Goal: Information Seeking & Learning: Learn about a topic

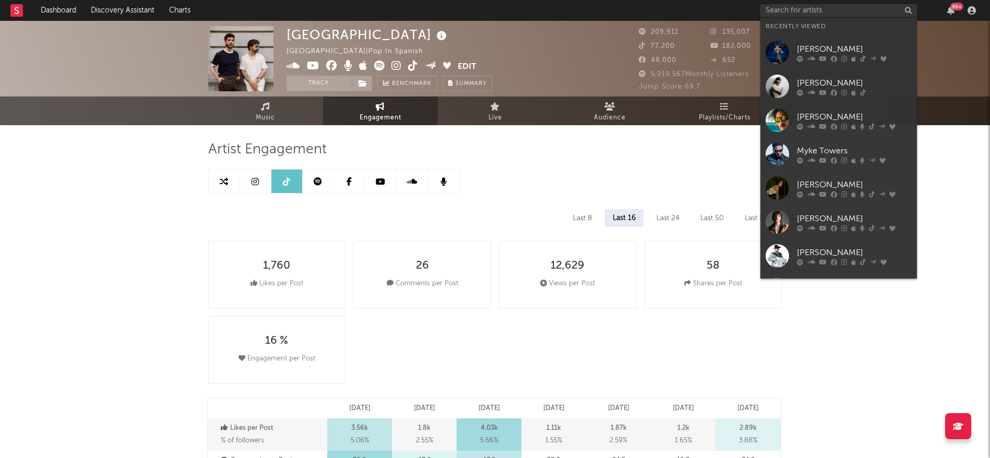
select select "6m"
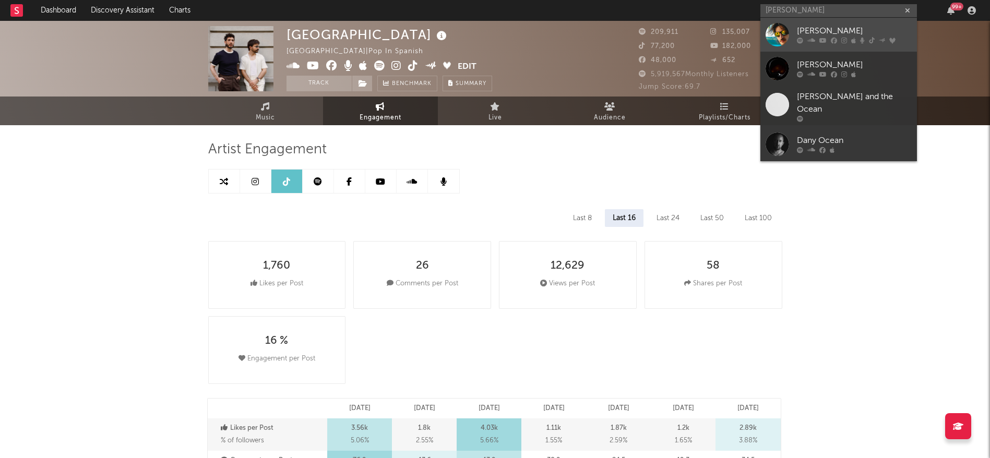
type input "[PERSON_NAME]"
click at [823, 36] on div "[PERSON_NAME]" at bounding box center [854, 31] width 115 height 13
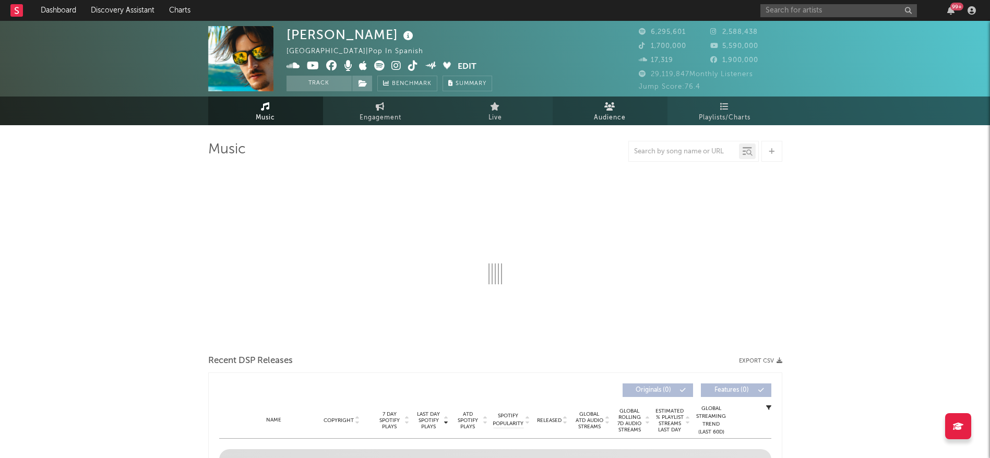
select select "6m"
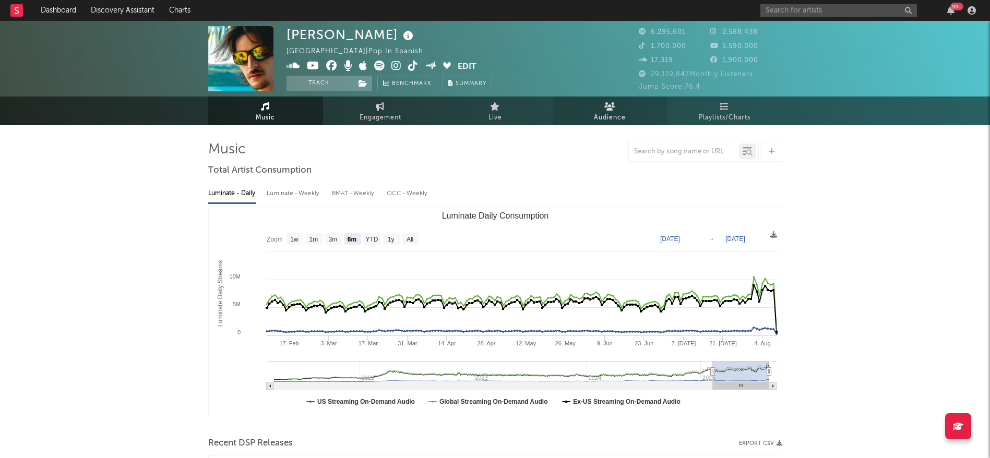
select select "6m"
click at [712, 121] on span "Playlists/Charts" at bounding box center [725, 118] width 52 height 13
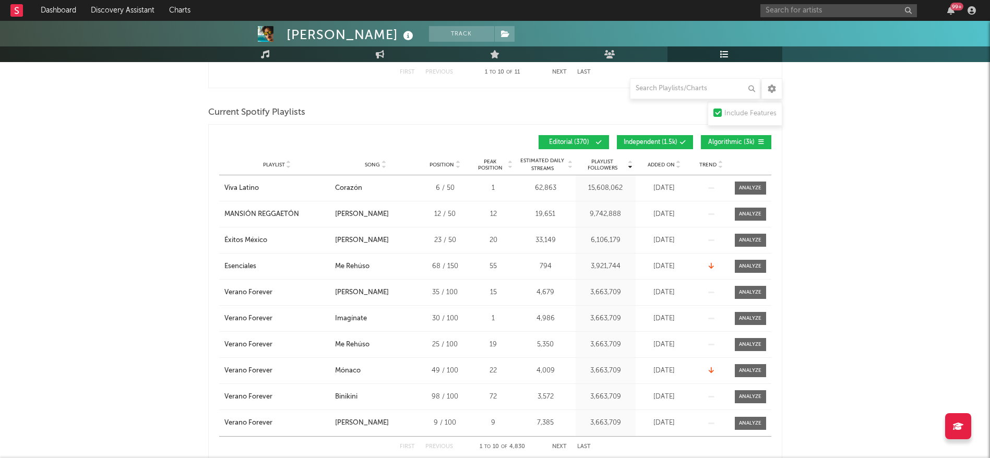
scroll to position [853, 0]
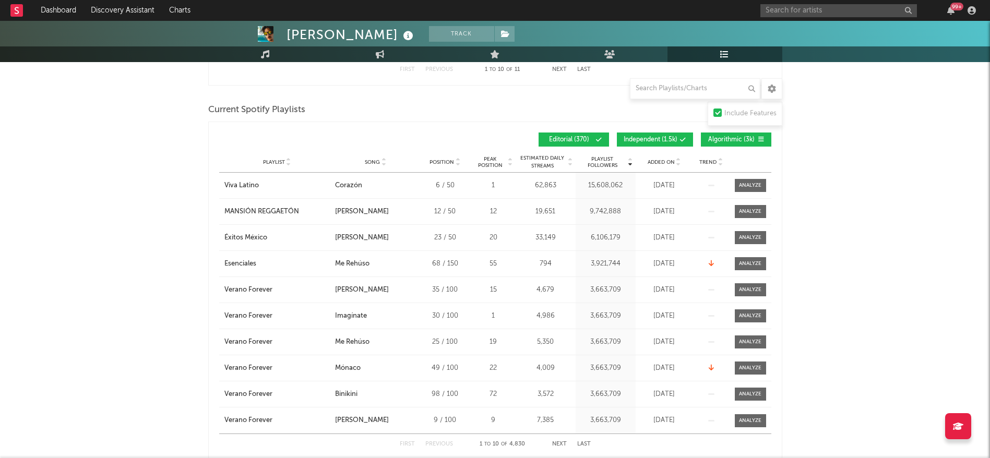
click at [652, 140] on span "Independent ( 1.5k )" at bounding box center [651, 140] width 54 height 6
click at [742, 137] on span "Algorithmic ( 3k )" at bounding box center [732, 140] width 48 height 6
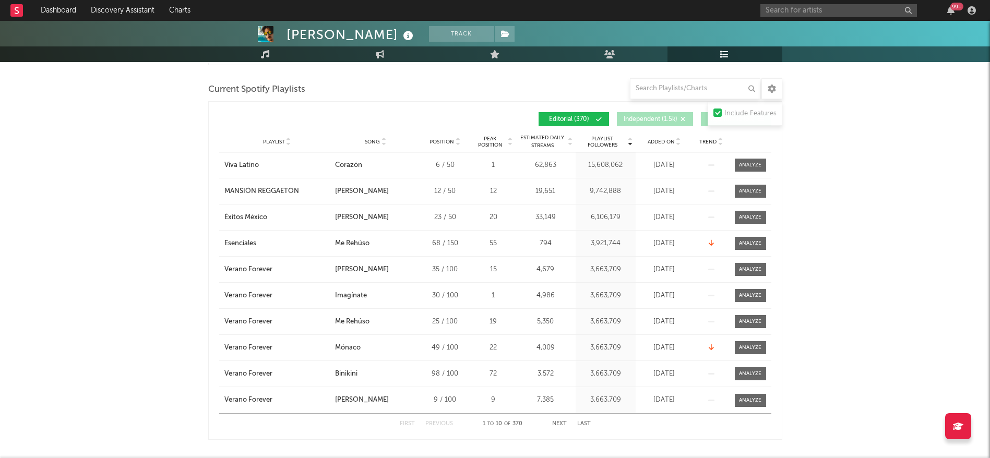
scroll to position [466, 0]
click at [558, 421] on button "Next" at bounding box center [559, 424] width 15 height 6
click at [559, 421] on button "Next" at bounding box center [559, 424] width 15 height 6
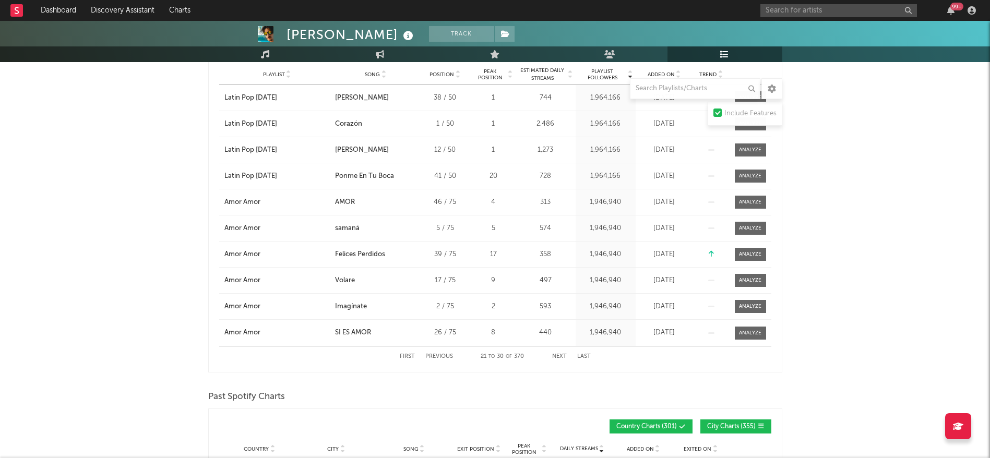
scroll to position [942, 0]
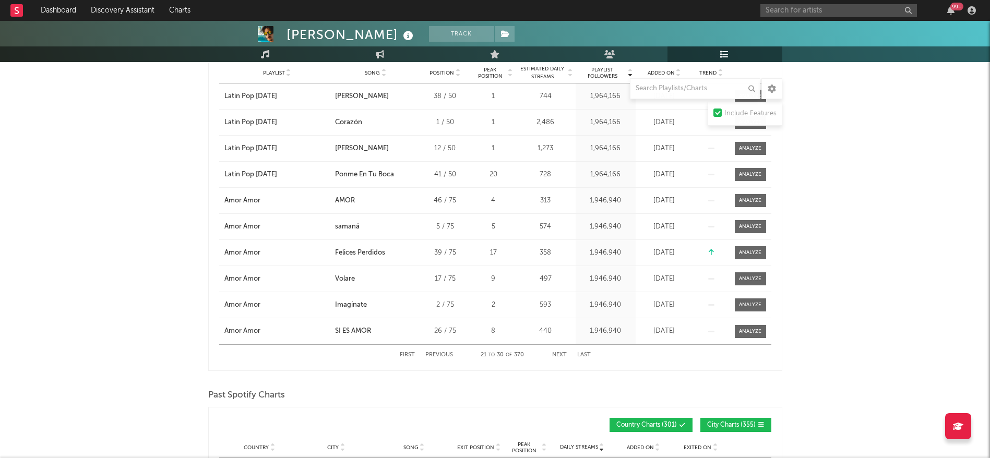
click at [557, 352] on button "Next" at bounding box center [559, 355] width 15 height 6
click at [411, 352] on button "First" at bounding box center [407, 355] width 15 height 6
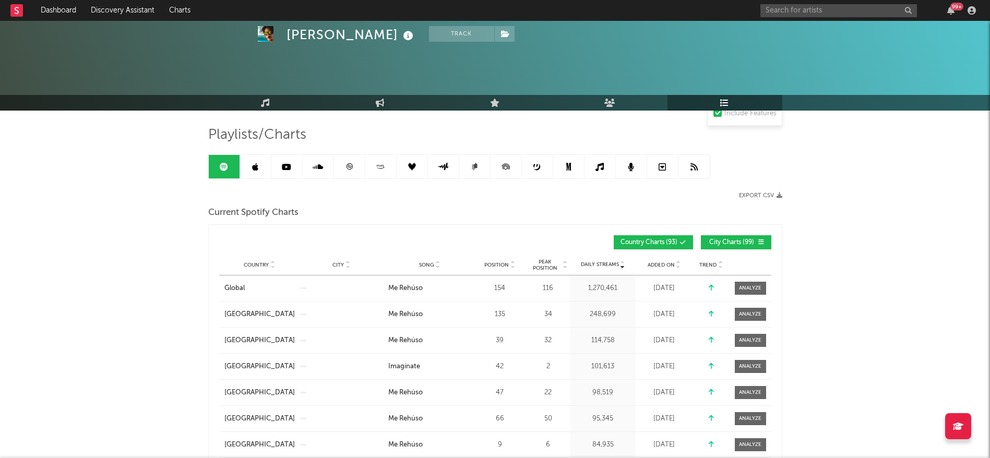
scroll to position [0, 0]
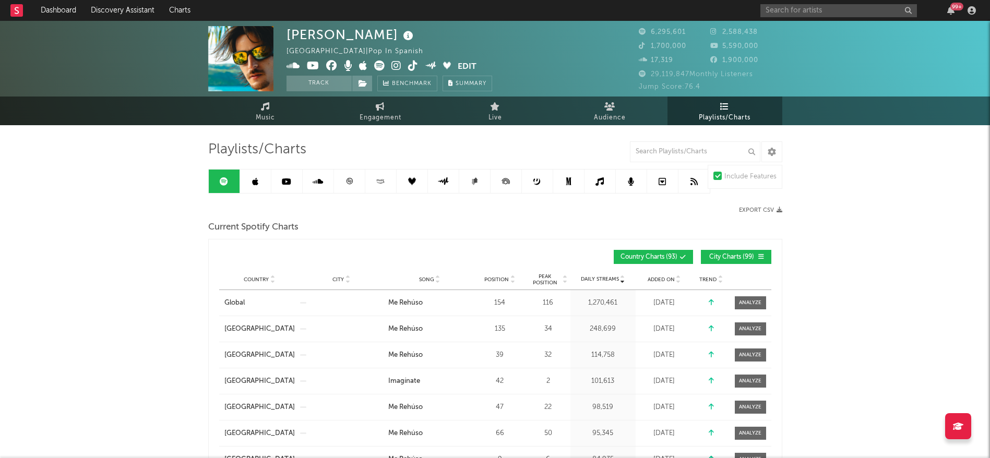
click at [837, 13] on input "text" at bounding box center [838, 10] width 157 height 13
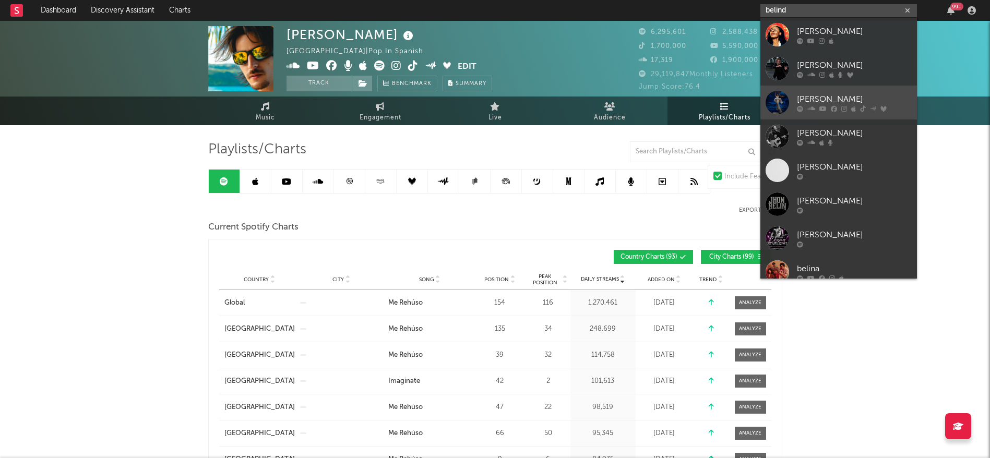
type input "belind"
click at [822, 94] on div "[PERSON_NAME]" at bounding box center [854, 99] width 115 height 13
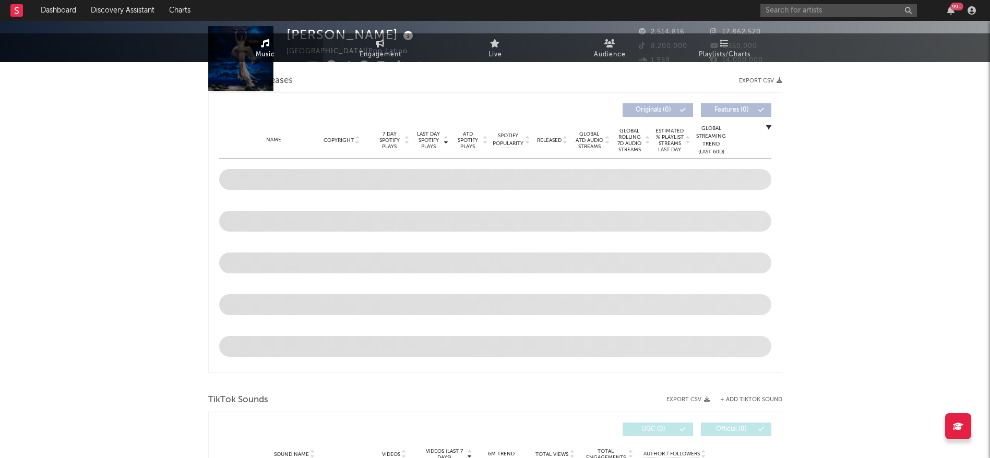
select select "6m"
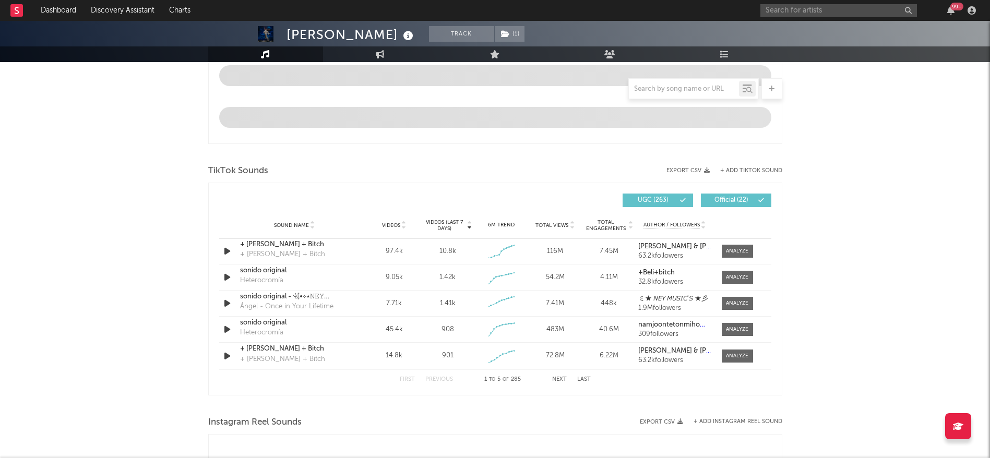
scroll to position [598, 0]
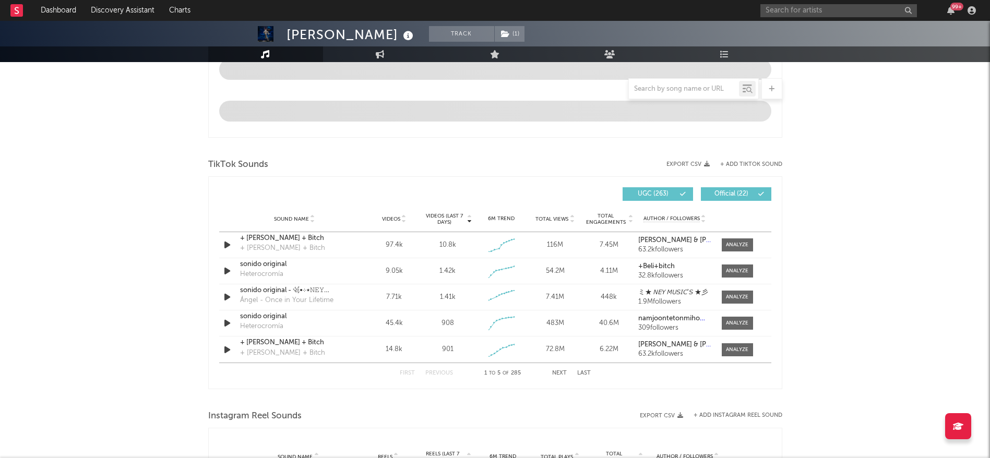
click at [560, 372] on button "Next" at bounding box center [559, 374] width 15 height 6
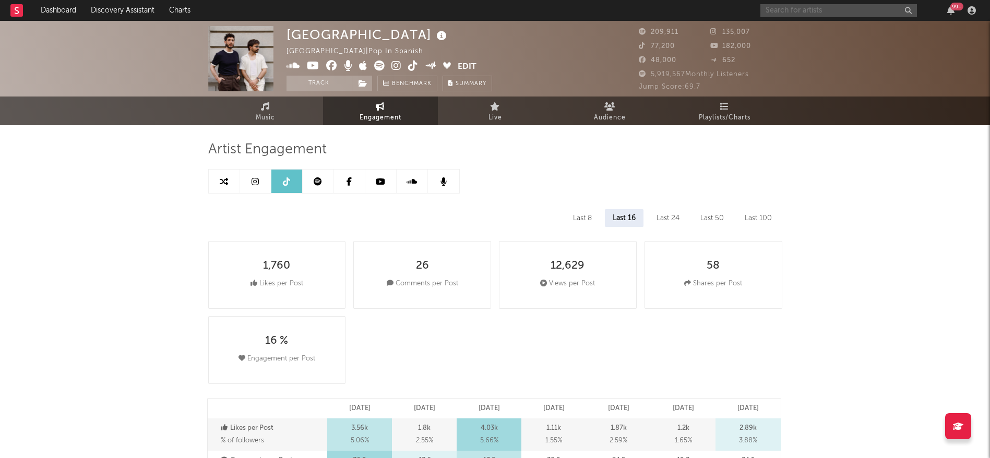
click at [812, 9] on input "text" at bounding box center [838, 10] width 157 height 13
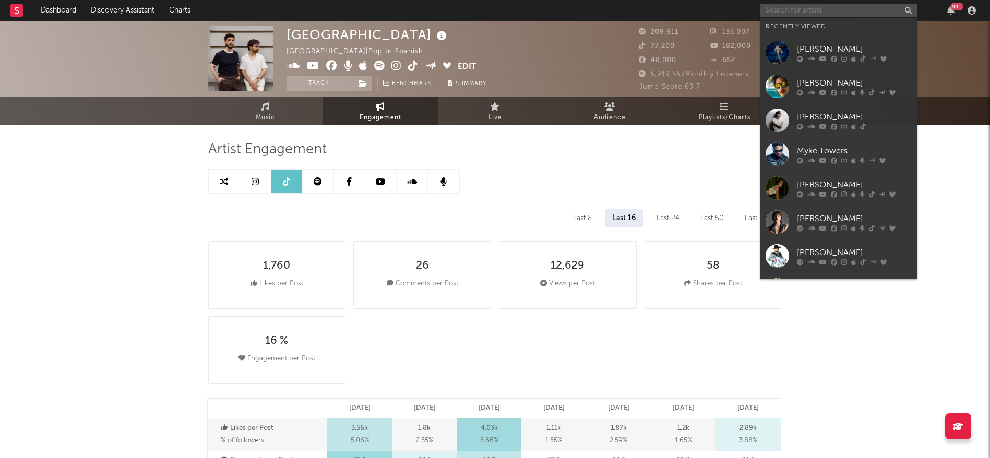
select select "6m"
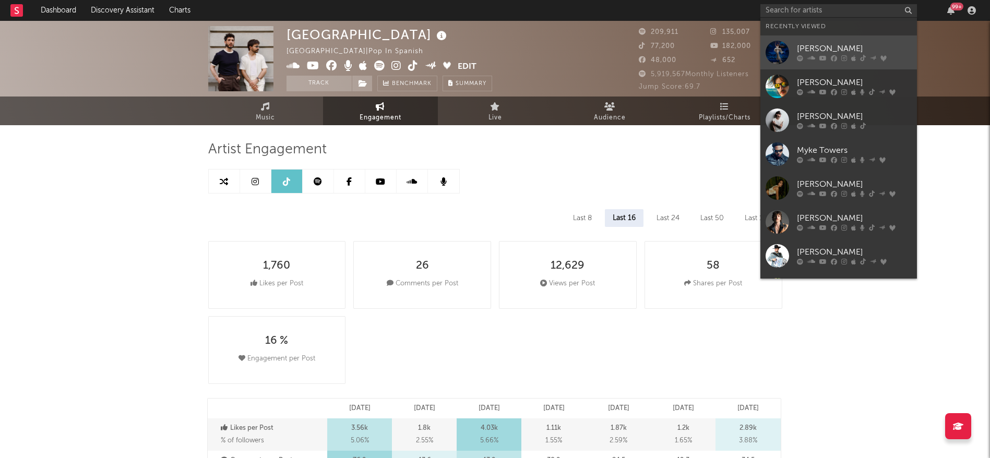
click at [805, 54] on div "[PERSON_NAME]" at bounding box center [854, 49] width 115 height 13
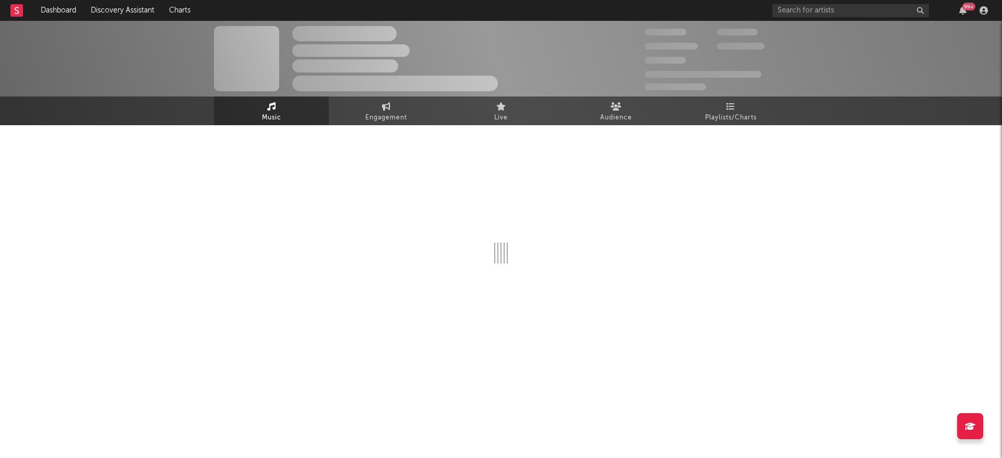
select select "6m"
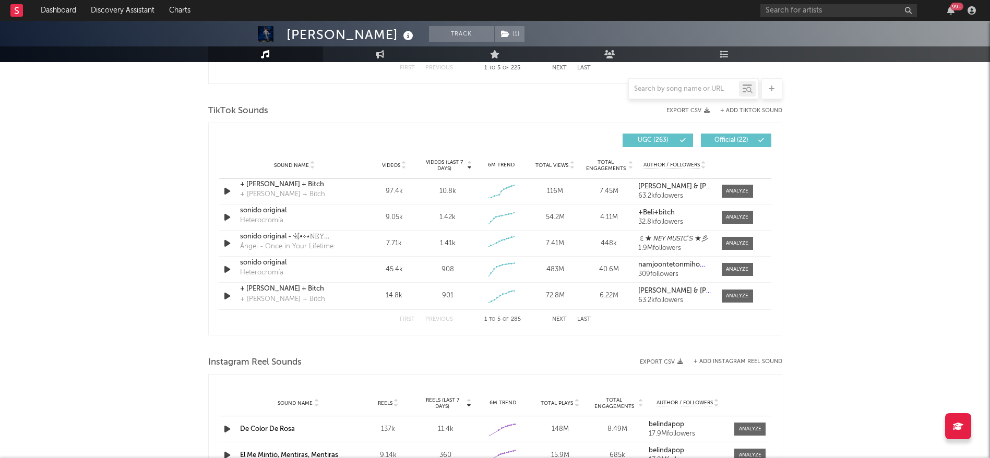
scroll to position [672, 0]
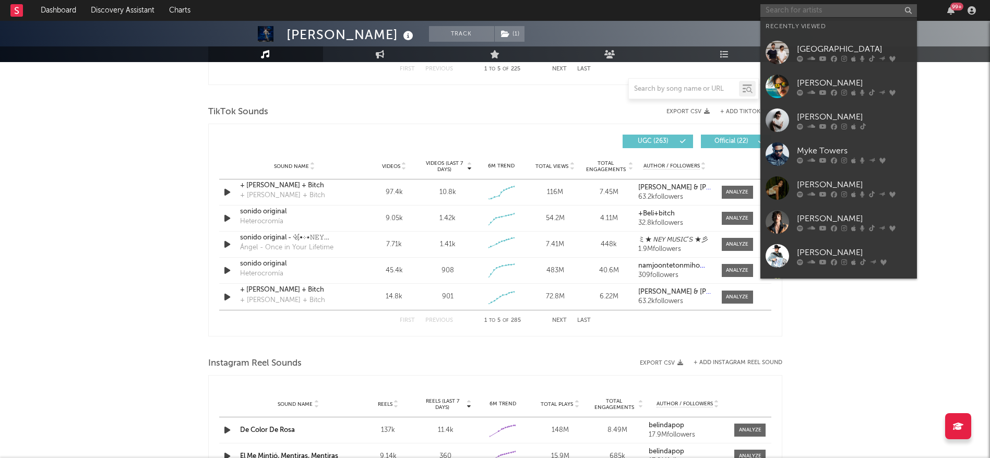
click at [802, 9] on input "text" at bounding box center [838, 10] width 157 height 13
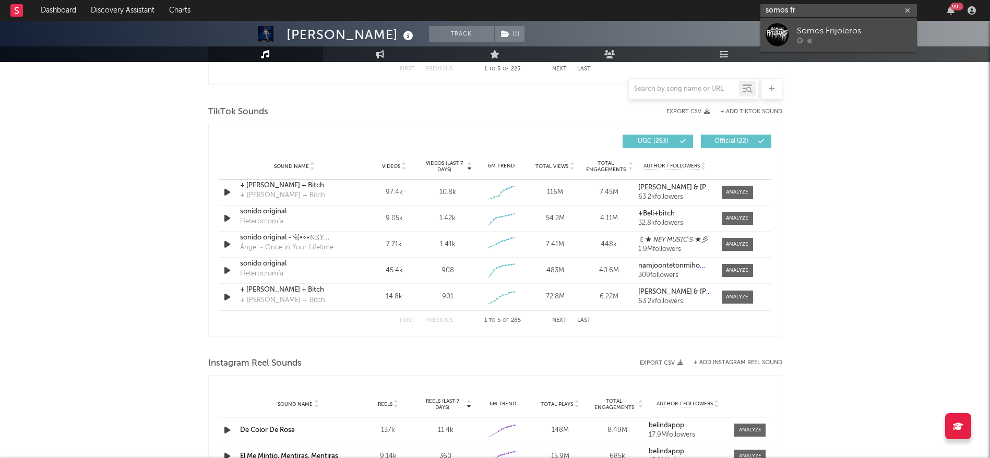
type input "somos fr"
click at [821, 32] on div "Somos Frijoleros" at bounding box center [854, 31] width 115 height 13
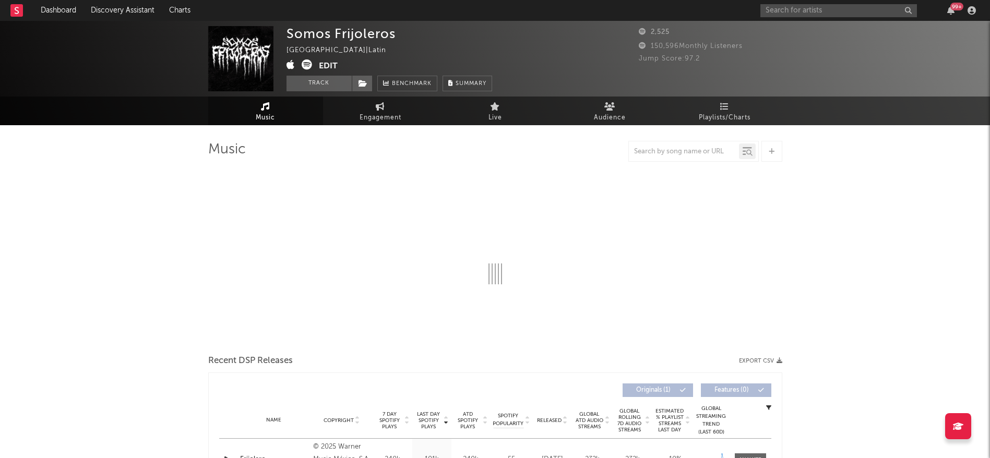
select select "1w"
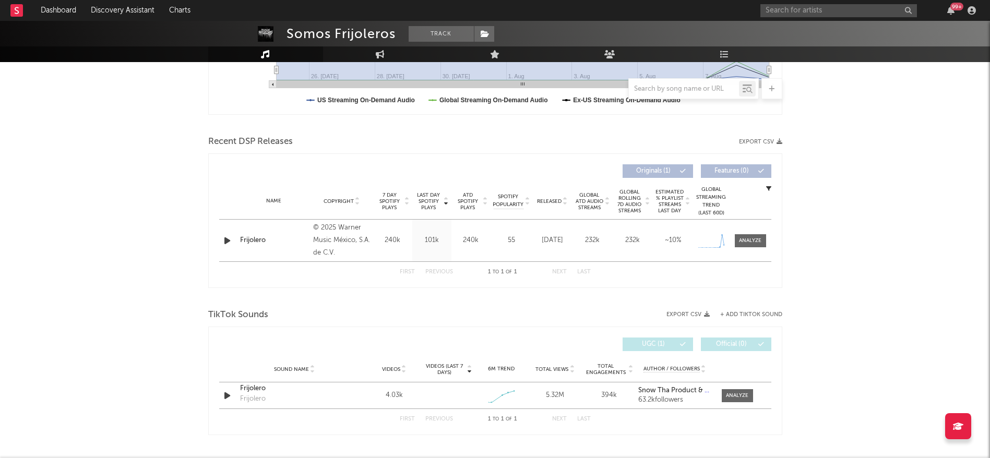
scroll to position [313, 0]
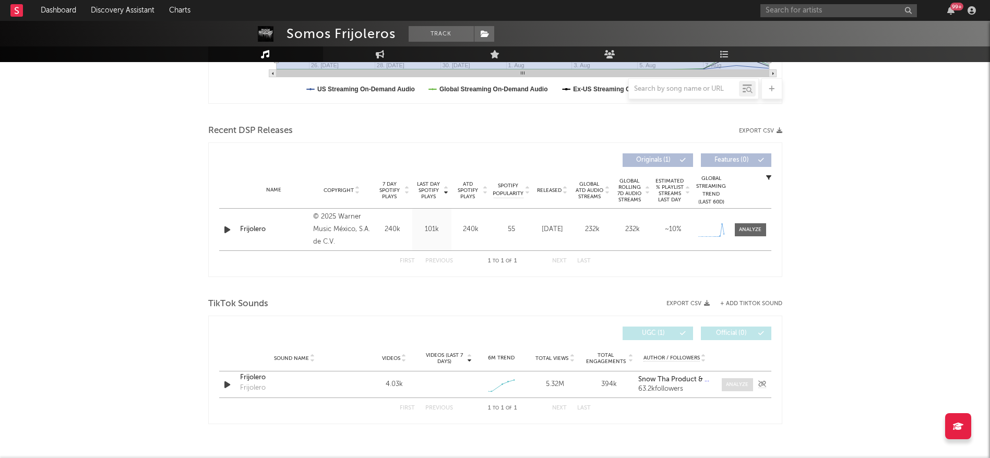
click at [742, 388] on div at bounding box center [737, 385] width 22 height 8
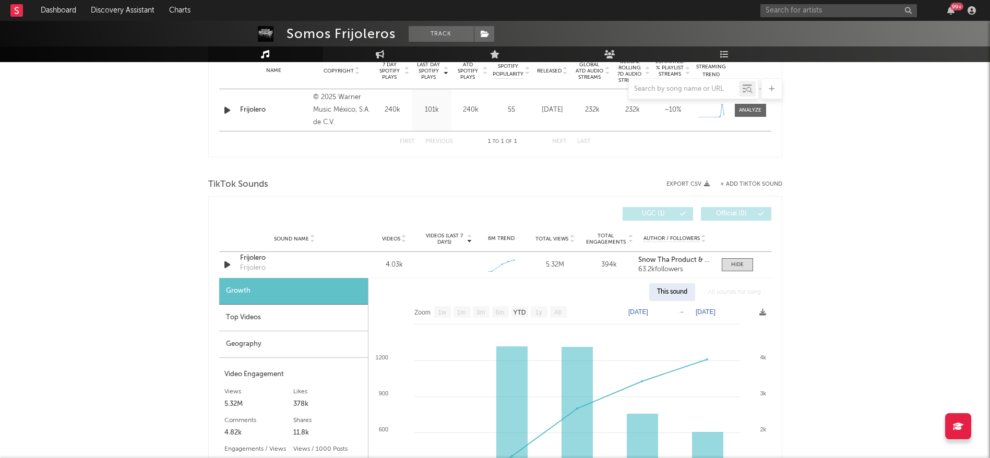
scroll to position [528, 0]
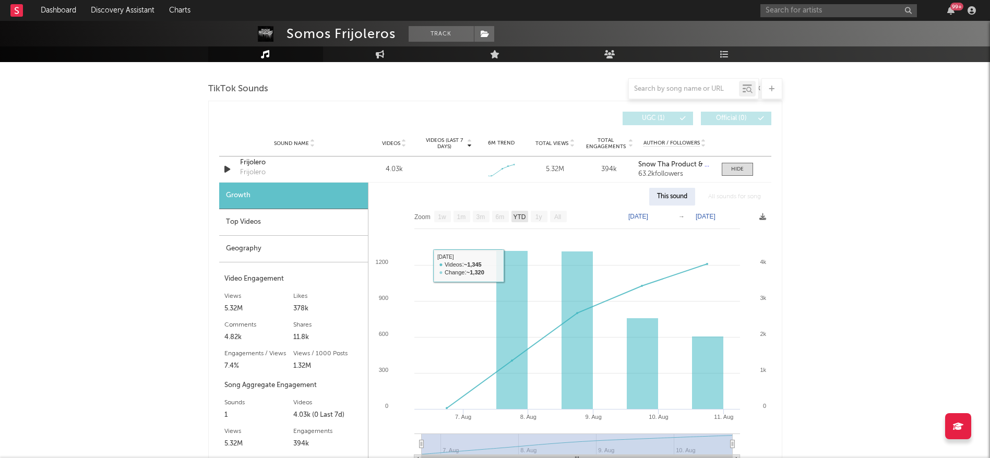
click at [518, 216] on text "YTD" at bounding box center [519, 216] width 13 height 7
select select "YTD"
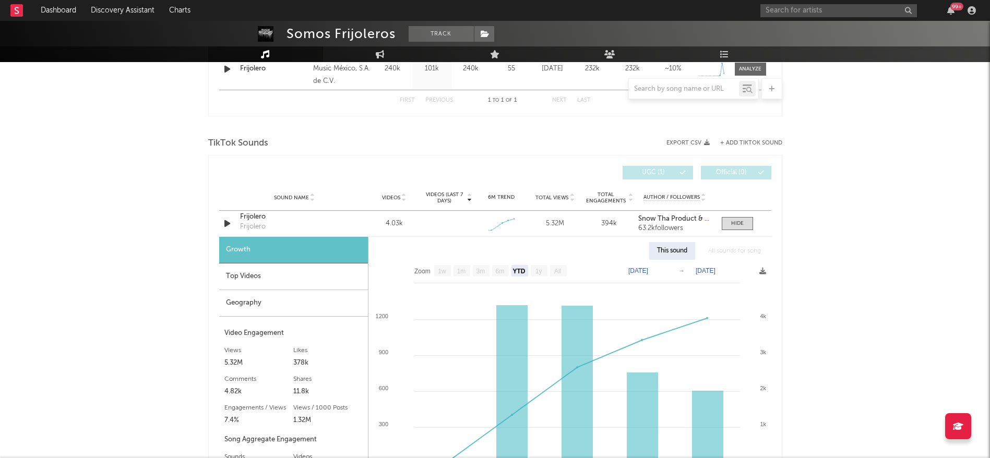
scroll to position [616, 0]
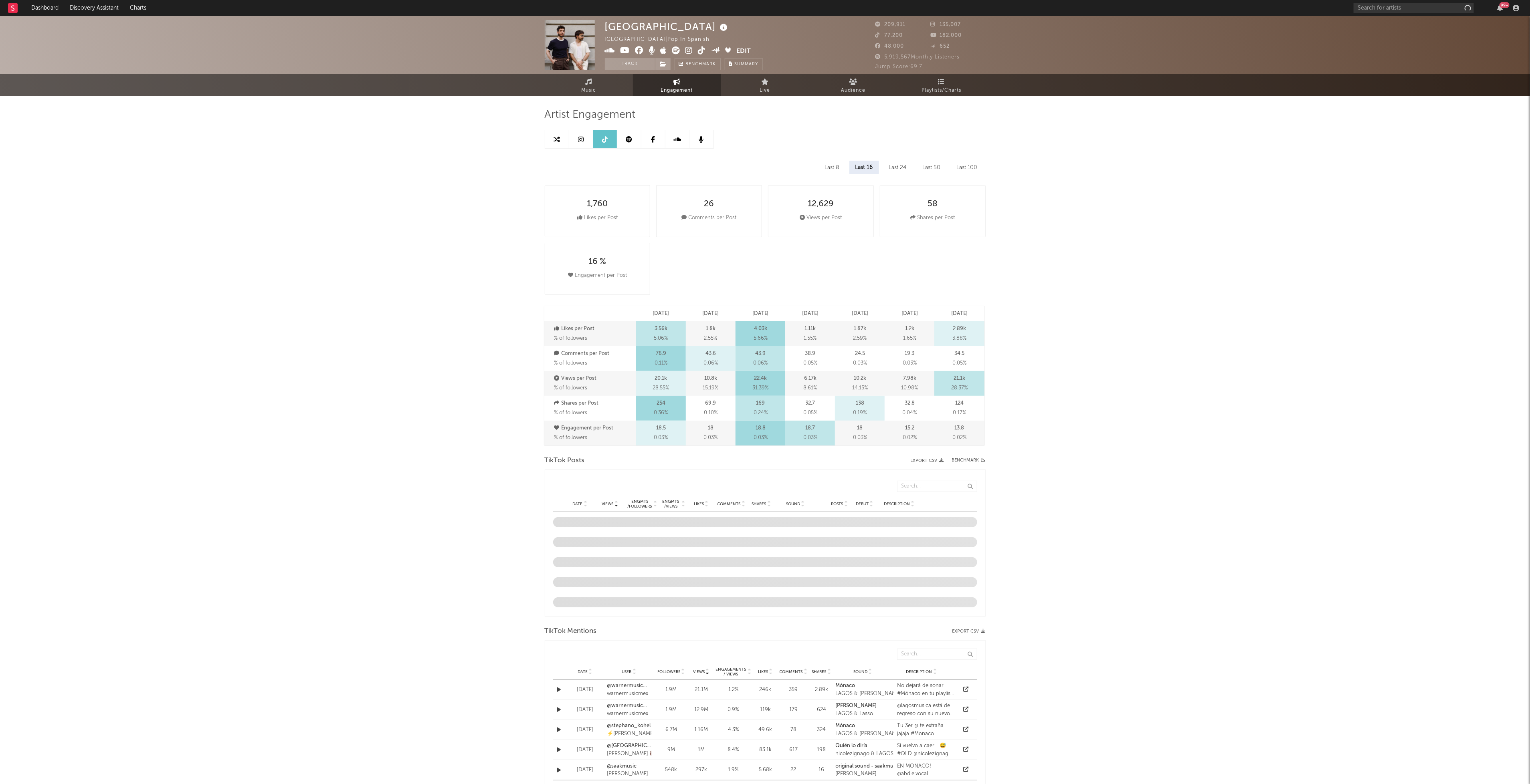
select select "6m"
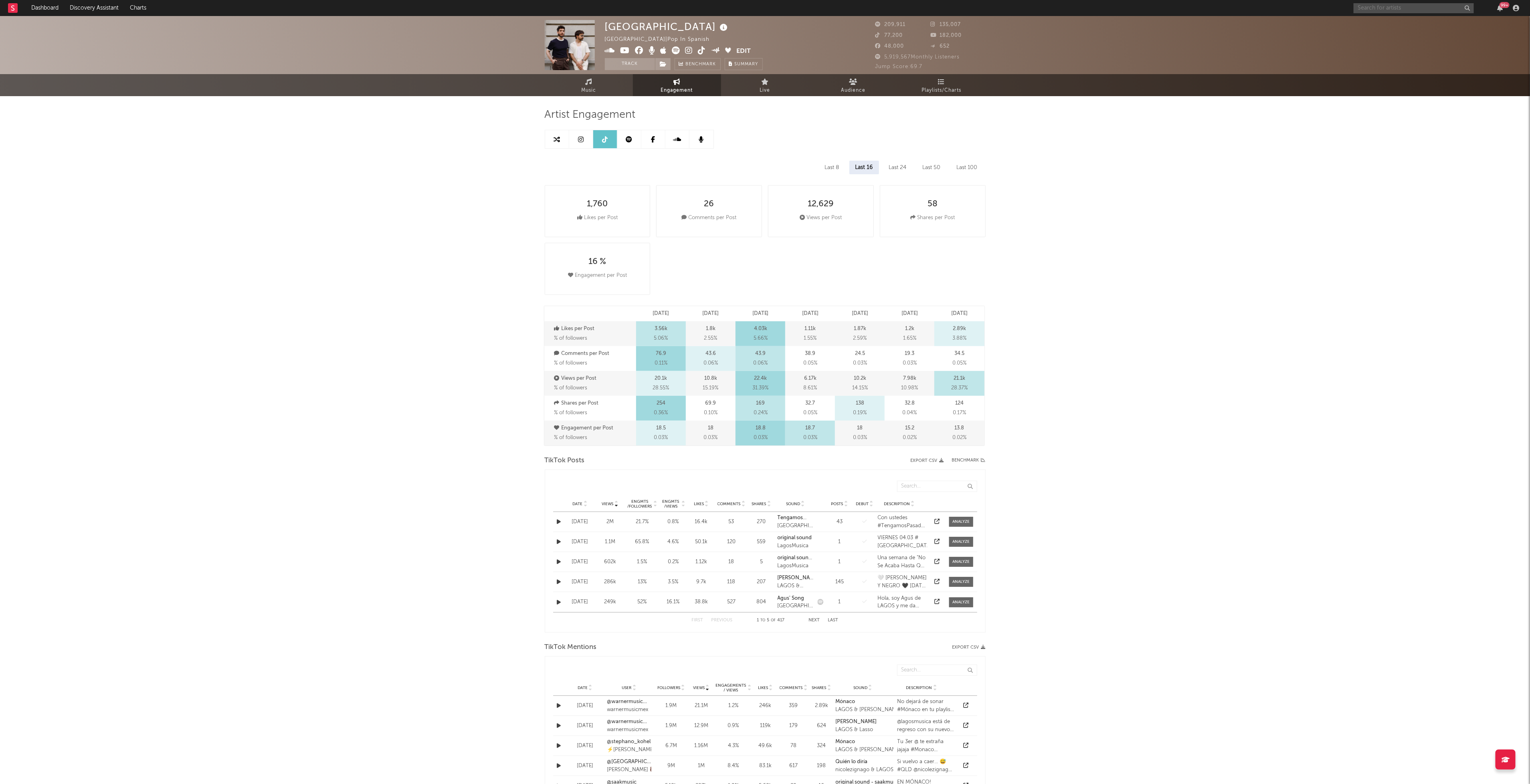
click at [1419, 4] on input "text" at bounding box center [1413, 8] width 121 height 10
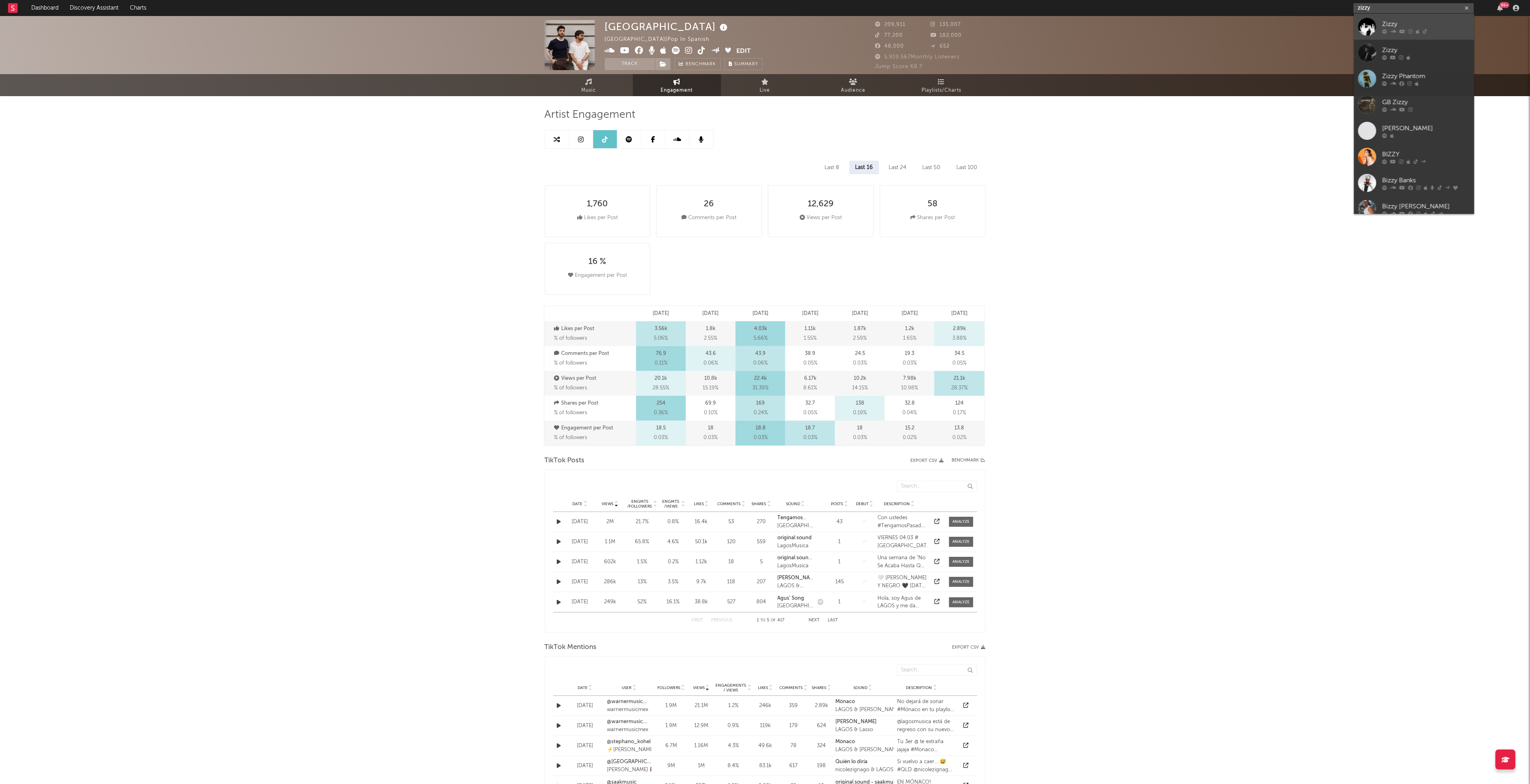
type input "zizzy"
click at [1399, 28] on div "Zizzy" at bounding box center [1426, 24] width 88 height 10
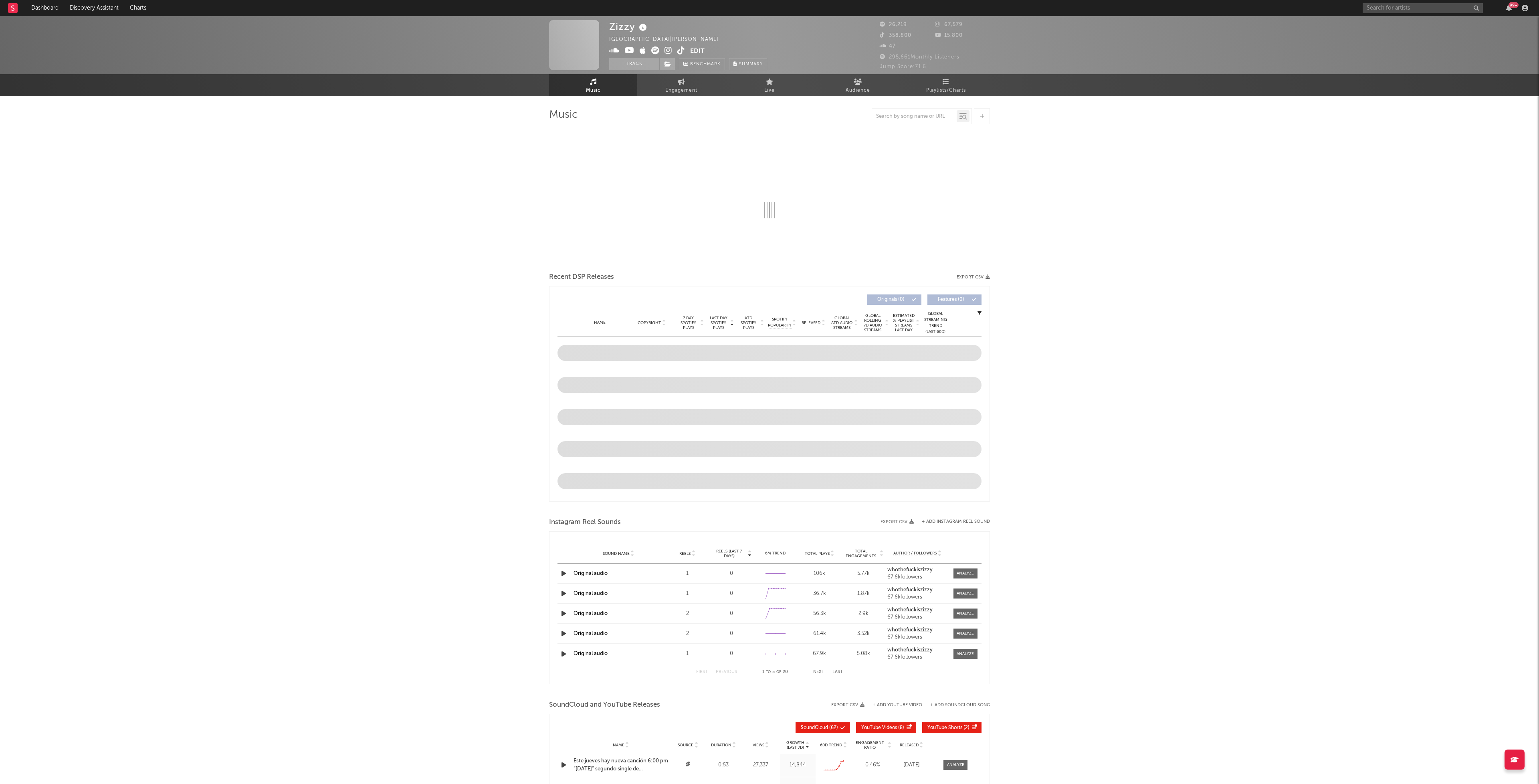
select select "6m"
